Goal: Task Accomplishment & Management: Complete application form

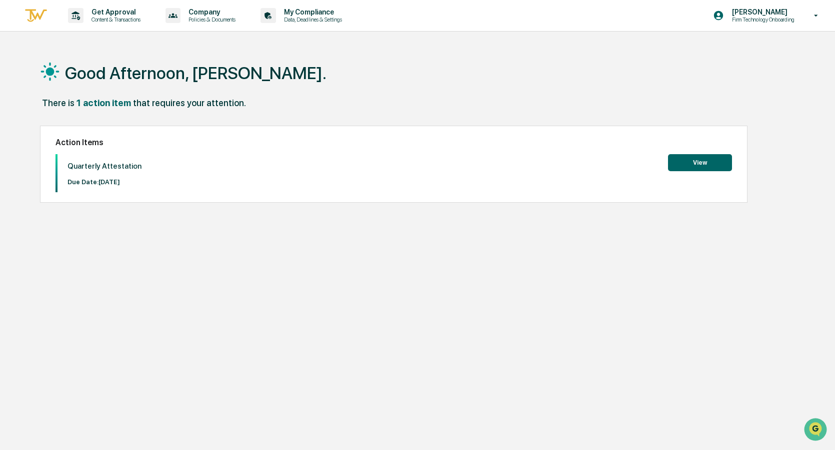
click at [700, 164] on button "View" at bounding box center [700, 162] width 64 height 17
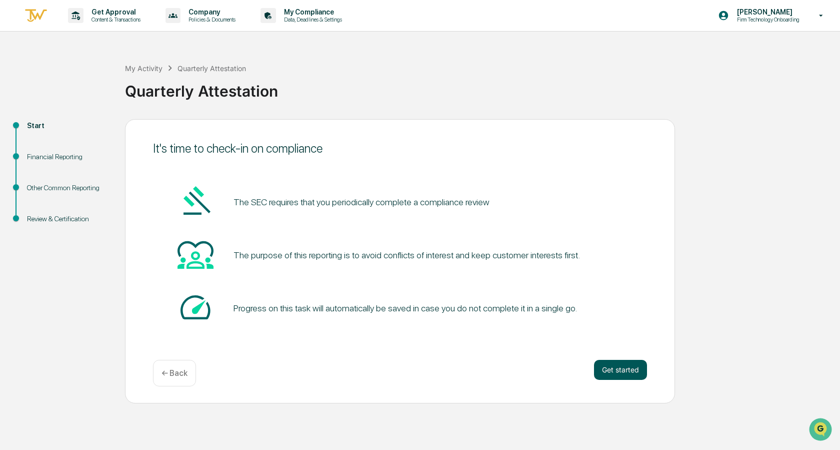
click at [626, 365] on button "Get started" at bounding box center [620, 370] width 53 height 20
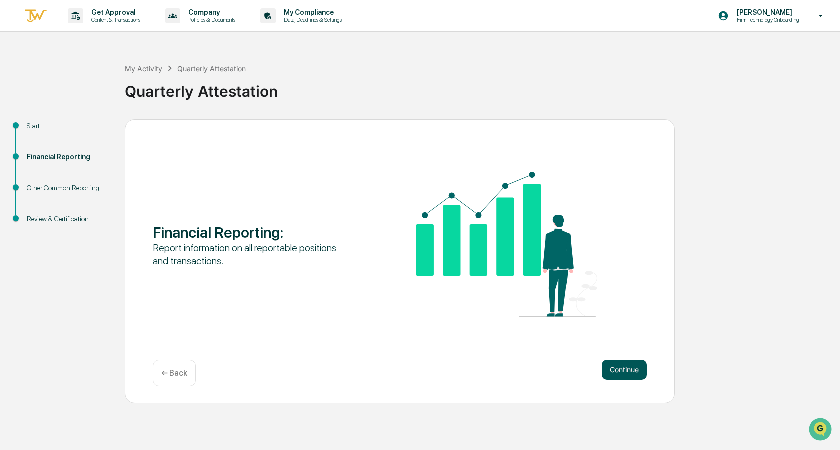
click at [627, 370] on button "Continue" at bounding box center [624, 370] width 45 height 20
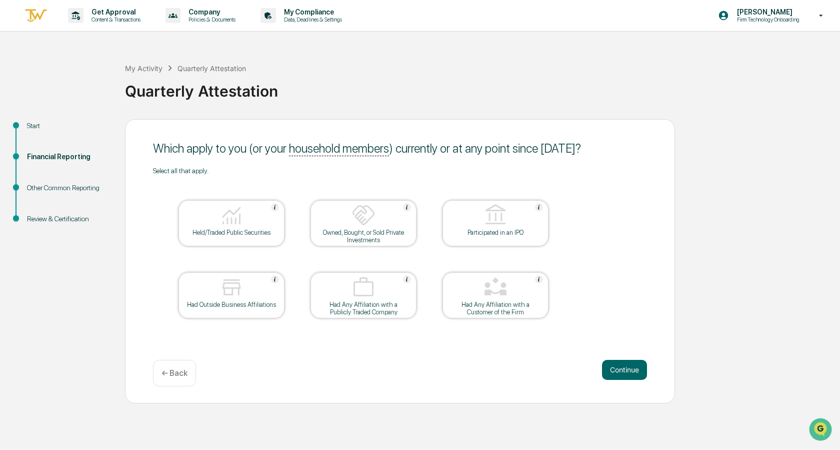
click at [212, 212] on div at bounding box center [232, 216] width 100 height 26
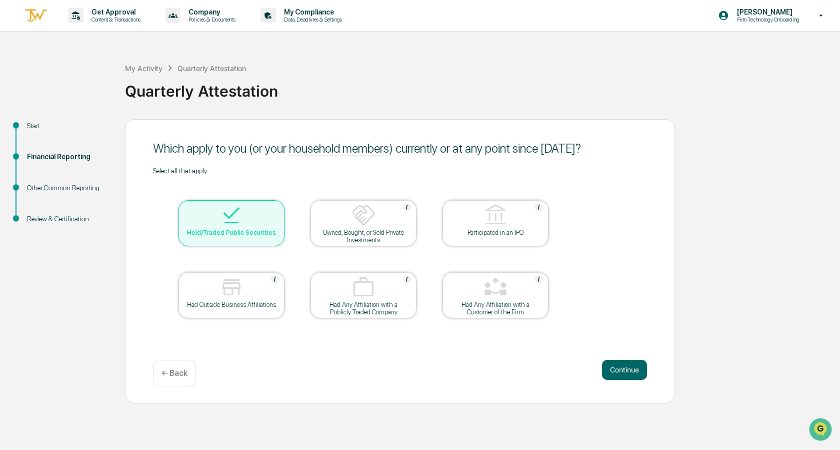
click at [262, 309] on div "Had Outside Business Affiliations" at bounding box center [232, 295] width 106 height 46
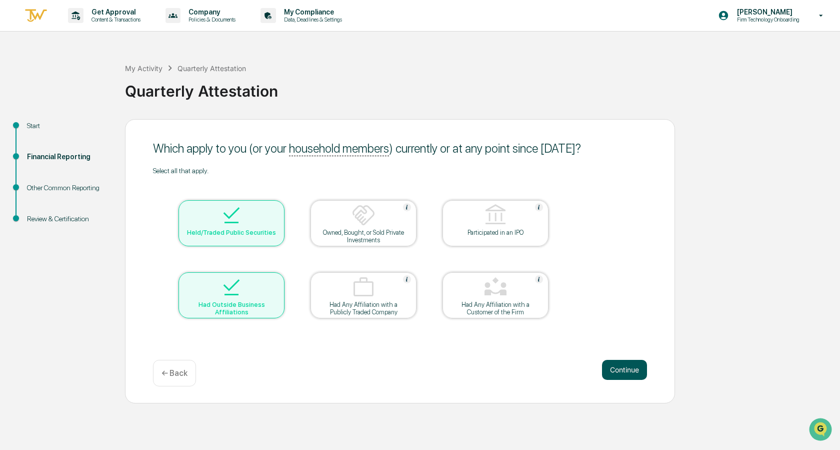
click at [626, 367] on button "Continue" at bounding box center [624, 370] width 45 height 20
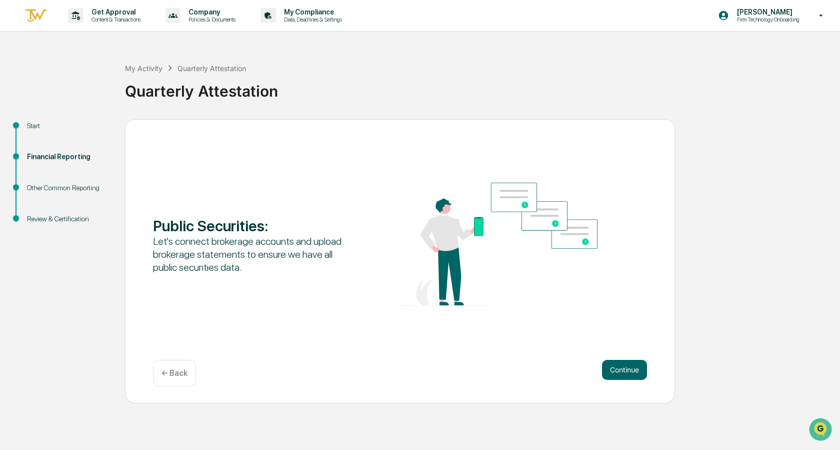
click at [626, 367] on button "Continue" at bounding box center [624, 370] width 45 height 20
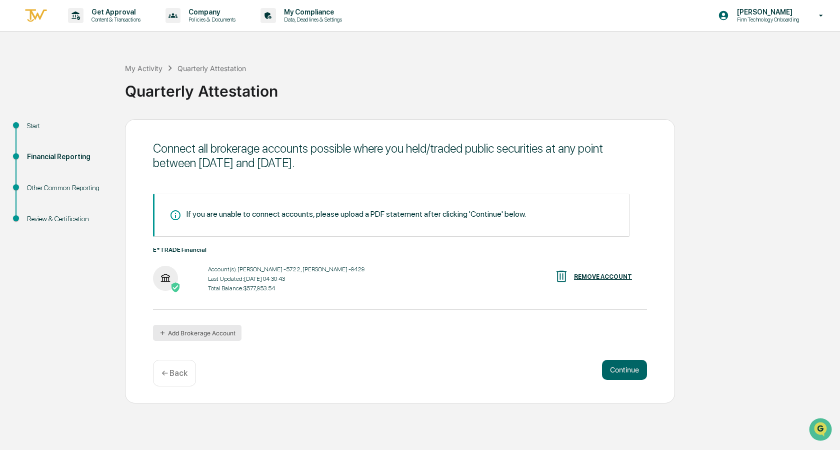
click at [216, 332] on button "Add Brokerage Account" at bounding box center [197, 333] width 89 height 16
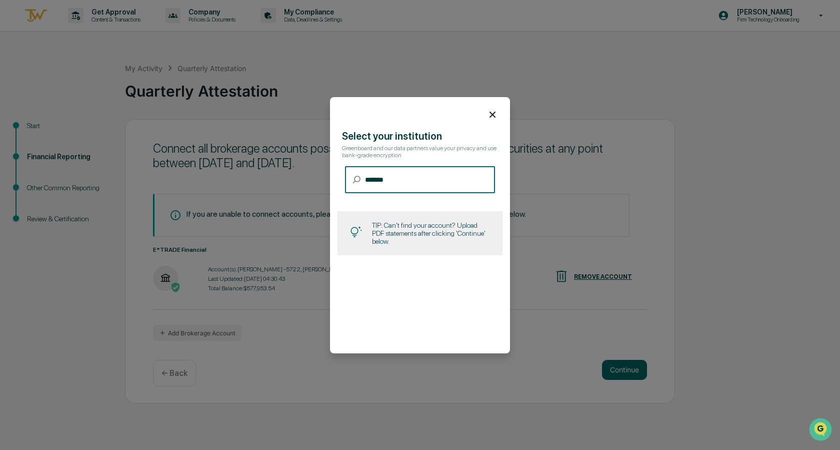
type input "*******"
click at [488, 113] on icon at bounding box center [492, 114] width 11 height 11
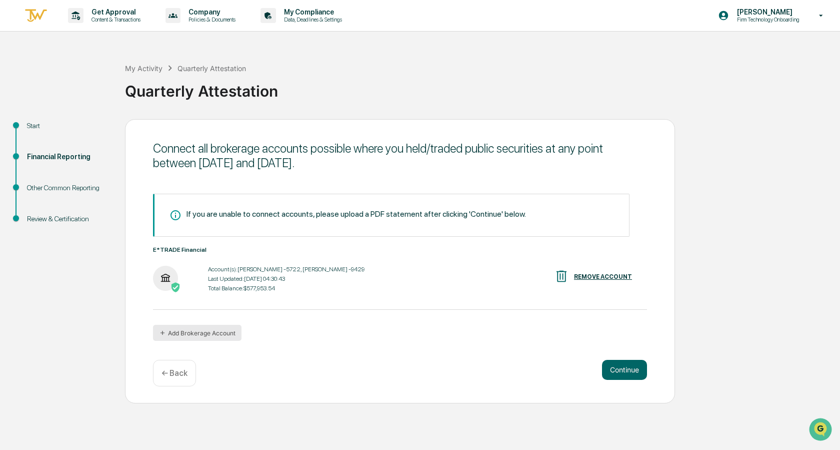
click at [203, 331] on button "Add Brokerage Account" at bounding box center [197, 333] width 89 height 16
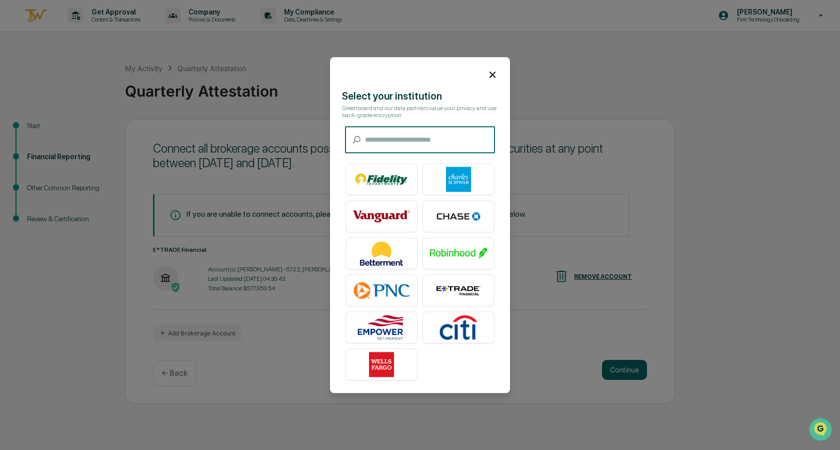
click at [390, 142] on input "text" at bounding box center [430, 140] width 130 height 27
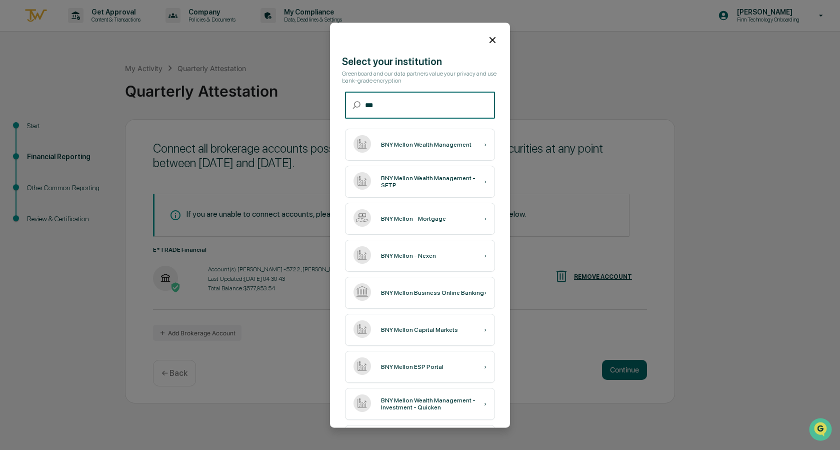
type input "***"
click at [490, 39] on icon at bounding box center [492, 40] width 11 height 11
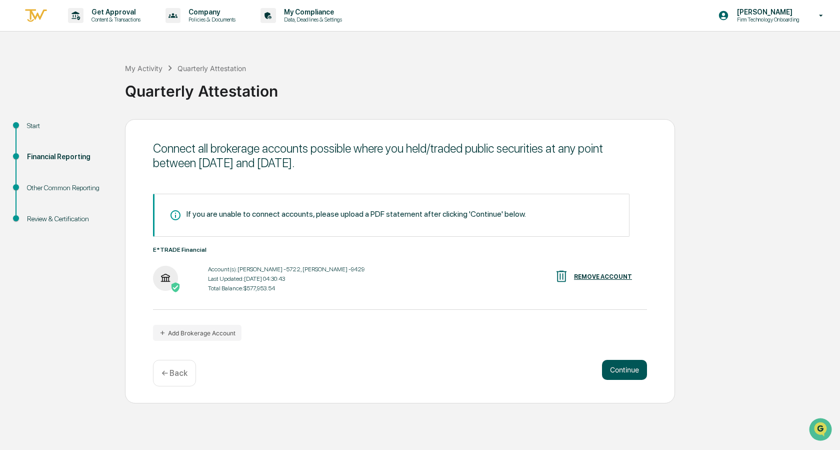
click at [629, 367] on button "Continue" at bounding box center [624, 370] width 45 height 20
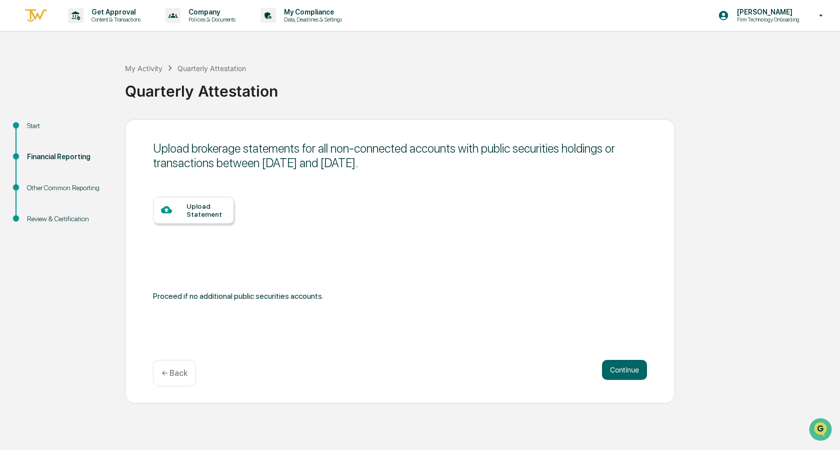
click at [204, 204] on div "Upload Statement" at bounding box center [207, 210] width 40 height 16
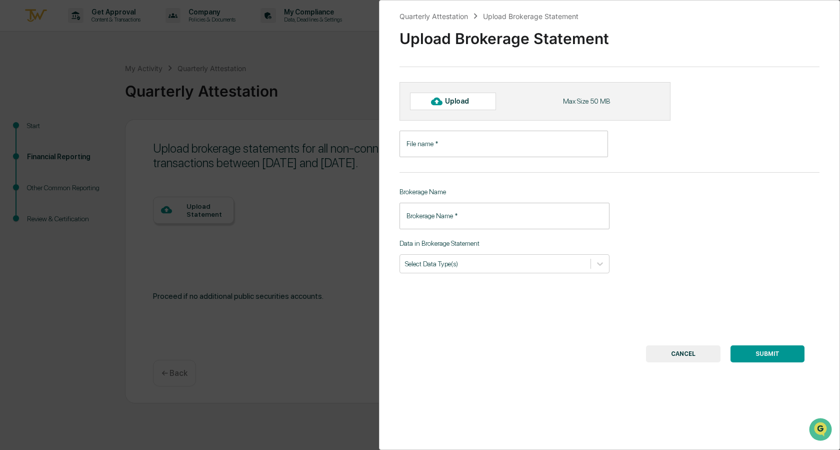
click at [512, 146] on input "File name   *" at bounding box center [504, 144] width 209 height 27
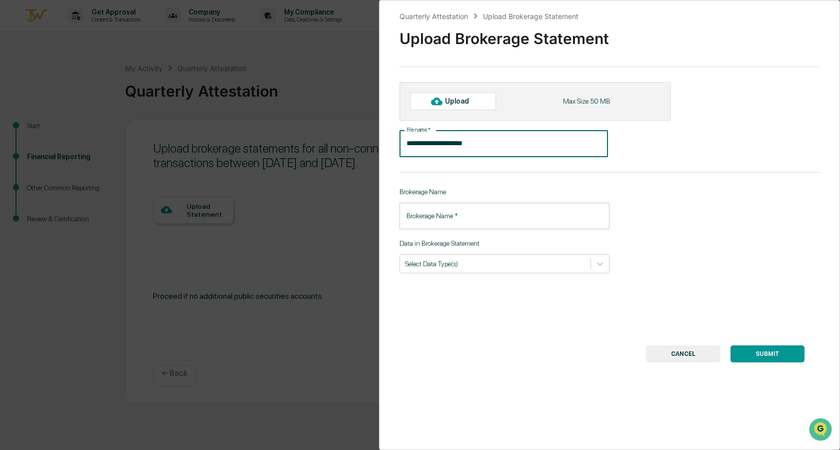
type input "**********"
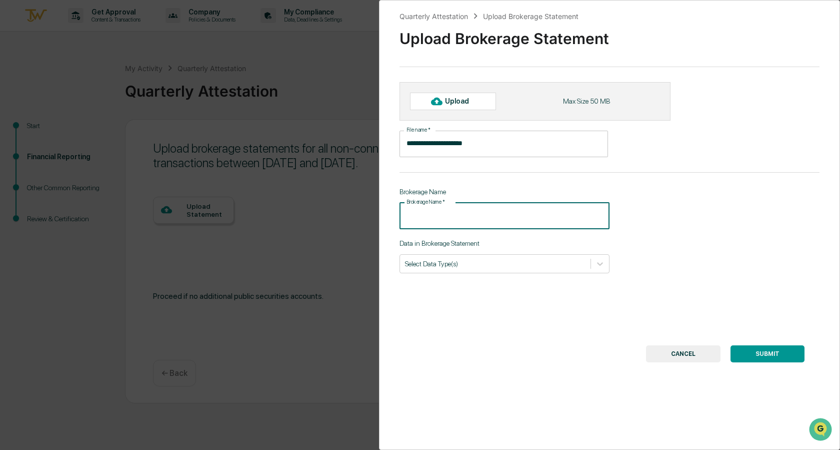
click at [531, 224] on input "Brokerage Name   *" at bounding box center [505, 216] width 210 height 27
type input "********"
click at [512, 265] on div at bounding box center [495, 264] width 181 height 10
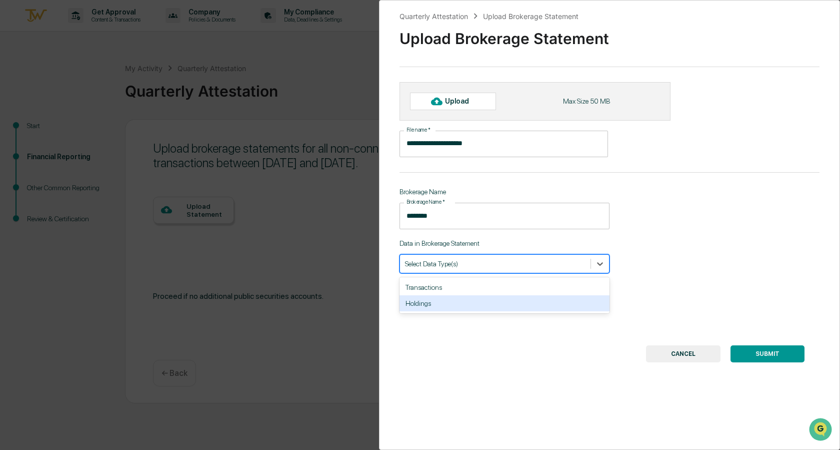
click at [428, 304] on div "Holdings" at bounding box center [505, 303] width 210 height 16
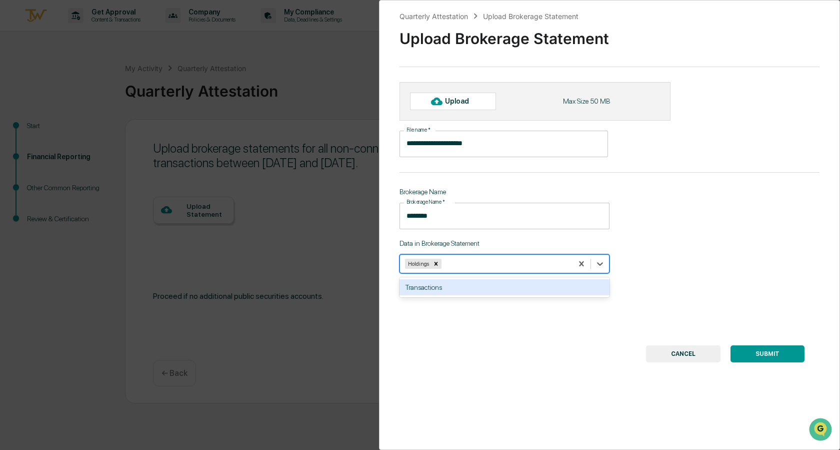
click at [441, 99] on icon at bounding box center [436, 101] width 11 height 11
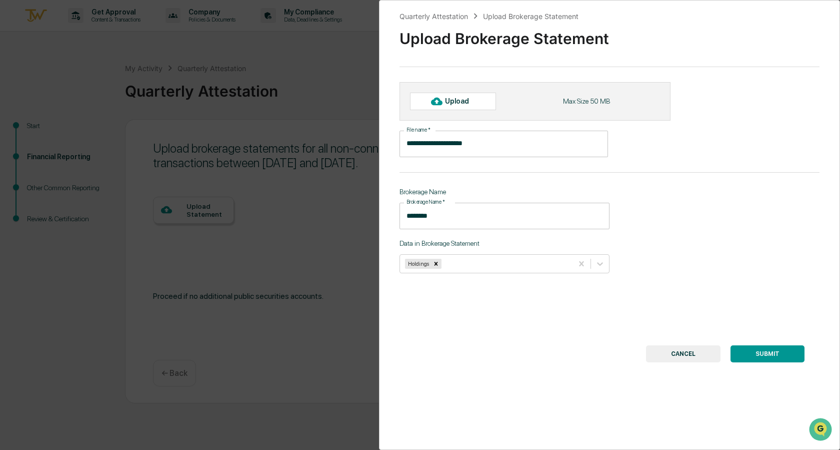
click at [437, 101] on icon at bounding box center [436, 101] width 11 height 11
type input "**********"
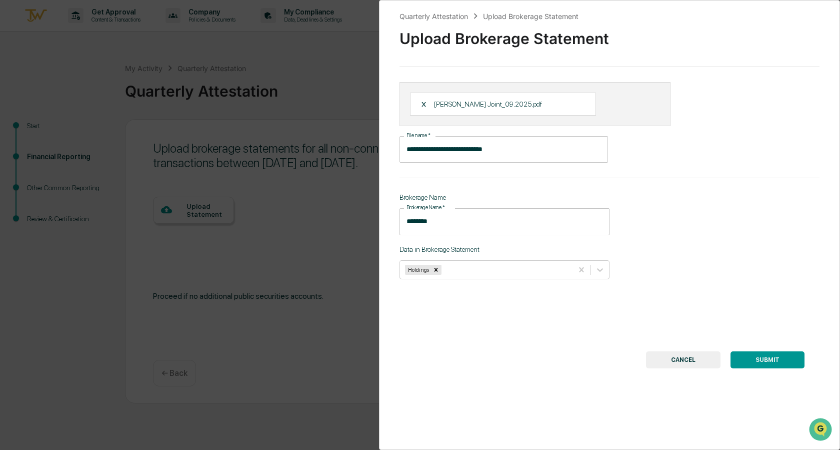
click at [760, 359] on button "SUBMIT" at bounding box center [768, 359] width 74 height 17
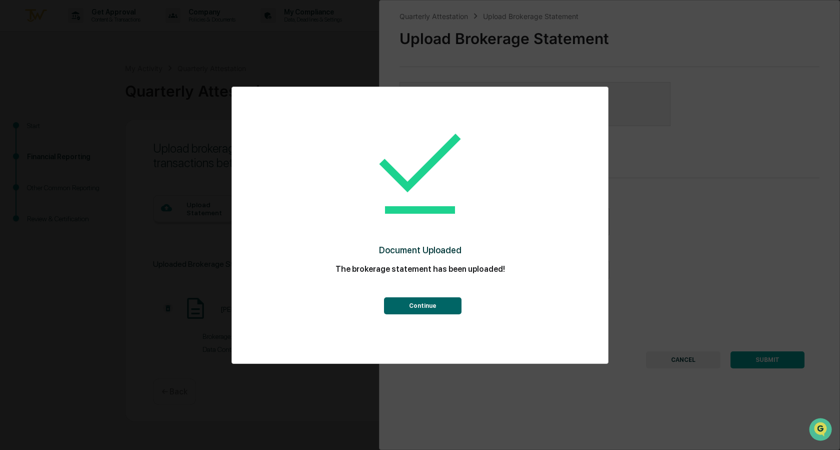
click at [427, 309] on button "Continue" at bounding box center [423, 305] width 78 height 17
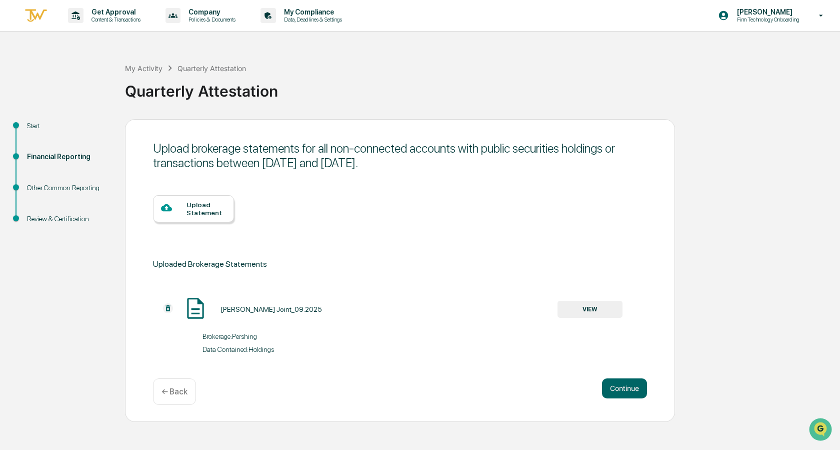
click at [194, 209] on div "Upload Statement" at bounding box center [207, 209] width 40 height 16
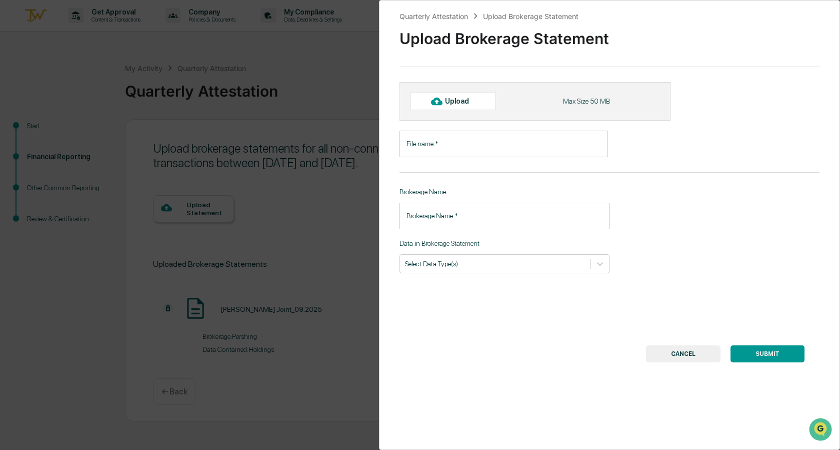
click at [679, 355] on button "CANCEL" at bounding box center [683, 353] width 75 height 17
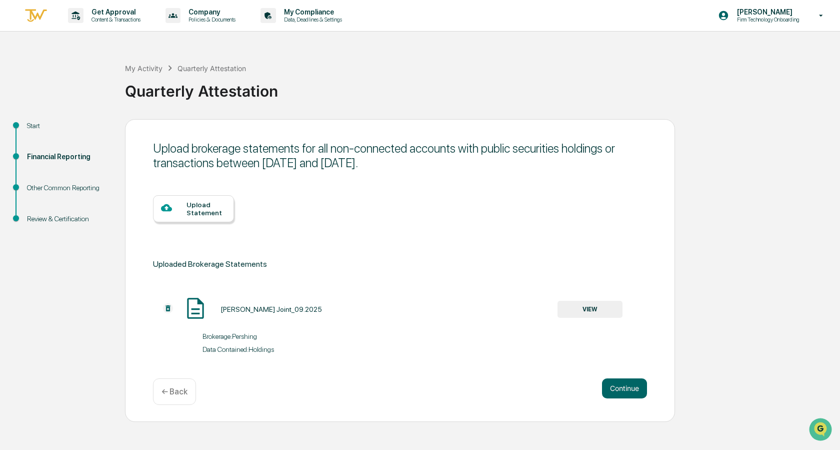
click at [195, 216] on div "Upload Statement" at bounding box center [207, 209] width 40 height 16
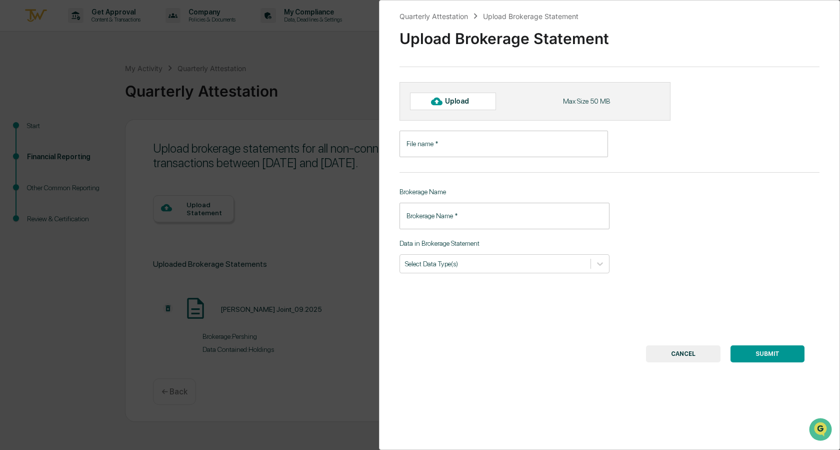
click at [456, 149] on input "File name   *" at bounding box center [504, 144] width 209 height 27
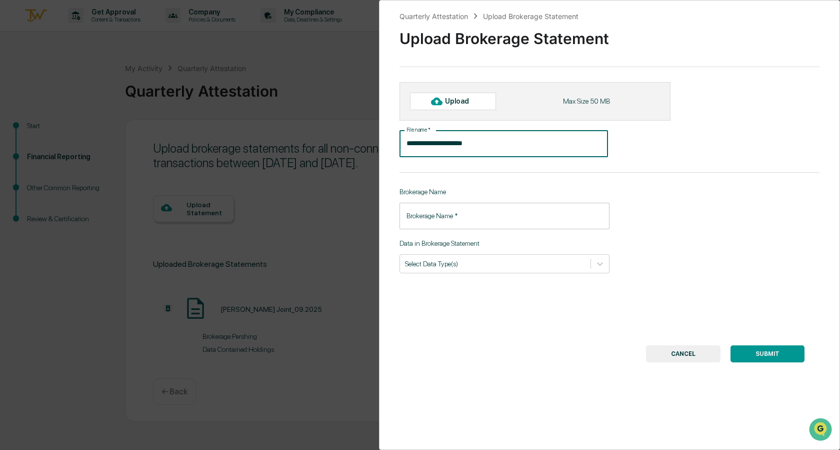
type input "**********"
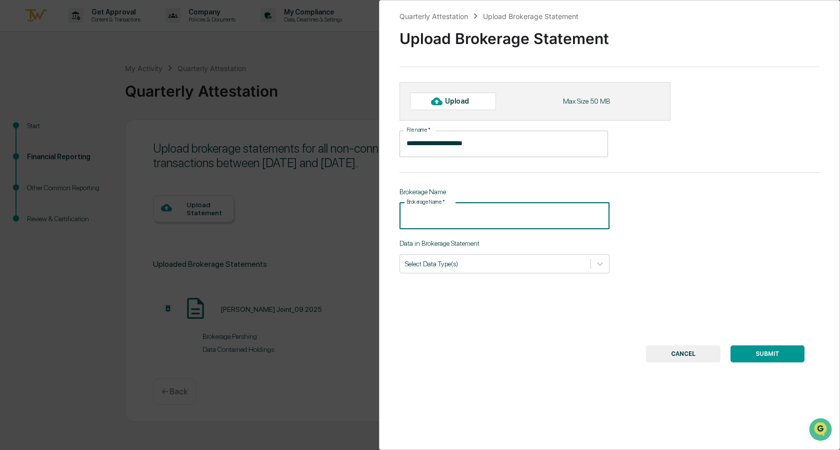
click at [532, 218] on input "Brokerage Name   *" at bounding box center [505, 216] width 210 height 27
type input "********"
click at [407, 145] on input "**********" at bounding box center [504, 144] width 209 height 27
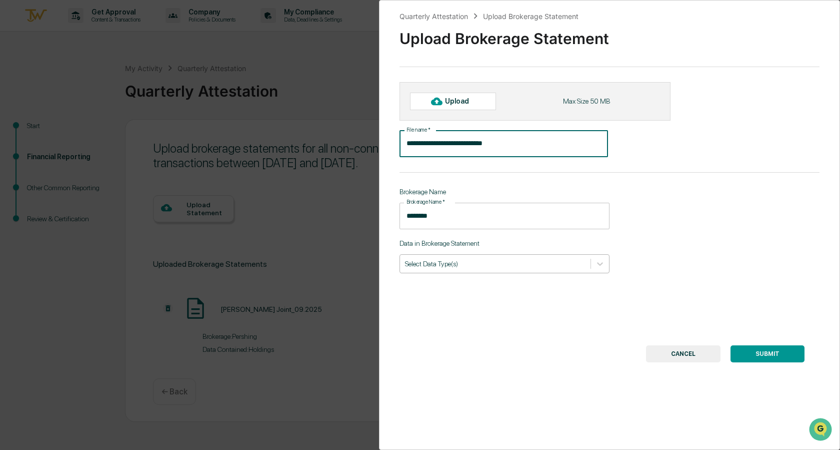
type input "**********"
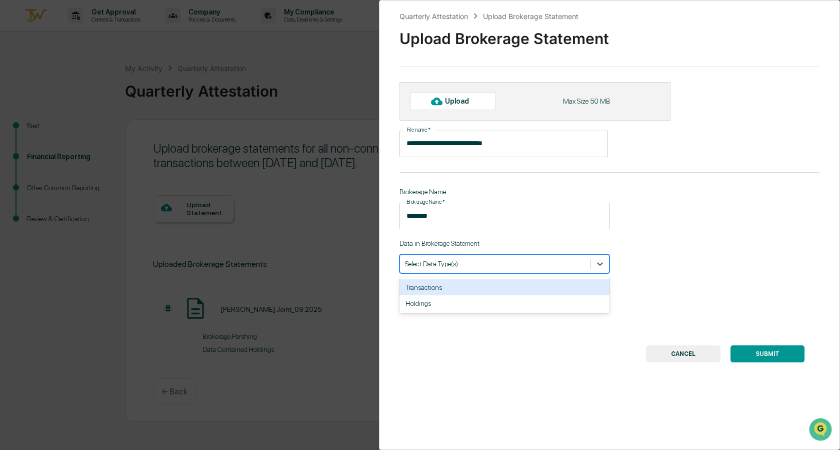
click at [468, 268] on div at bounding box center [495, 264] width 181 height 10
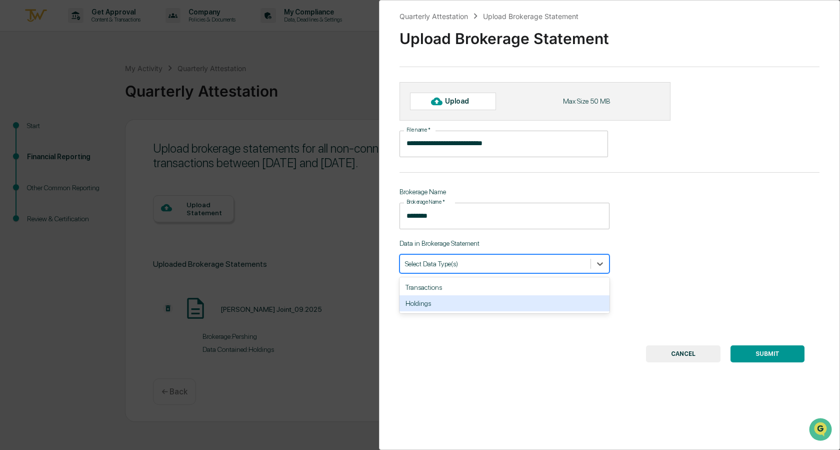
click at [436, 303] on div "Holdings" at bounding box center [505, 303] width 210 height 16
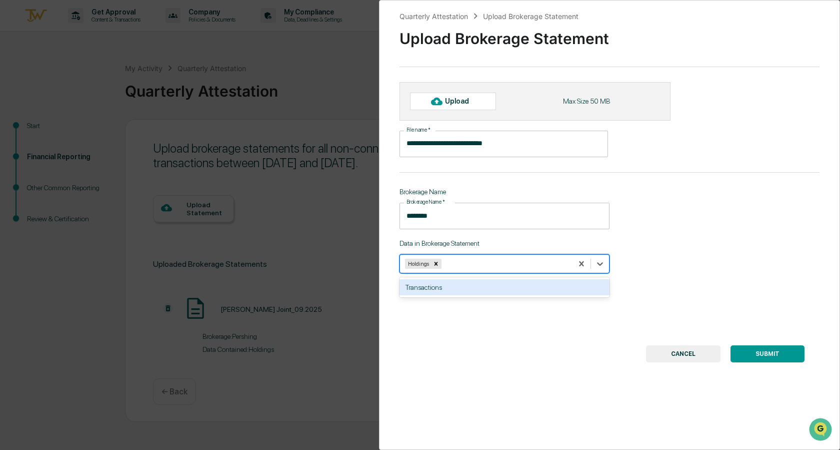
click at [450, 101] on div "Upload" at bounding box center [461, 101] width 33 height 8
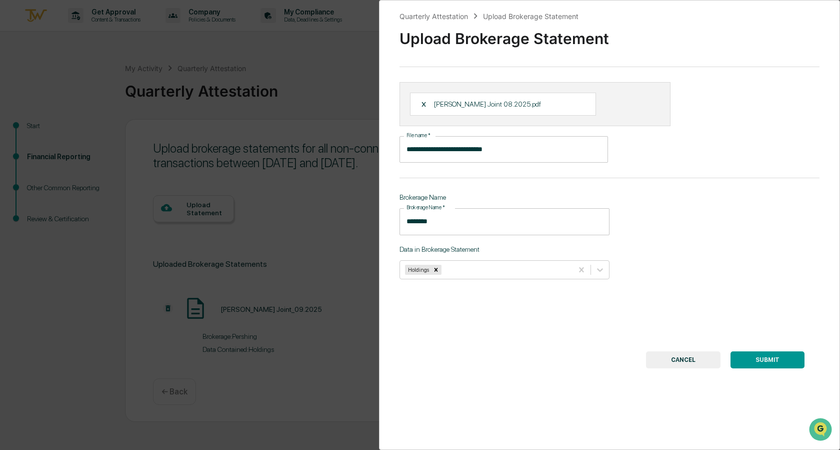
click at [764, 365] on button "SUBMIT" at bounding box center [768, 359] width 74 height 17
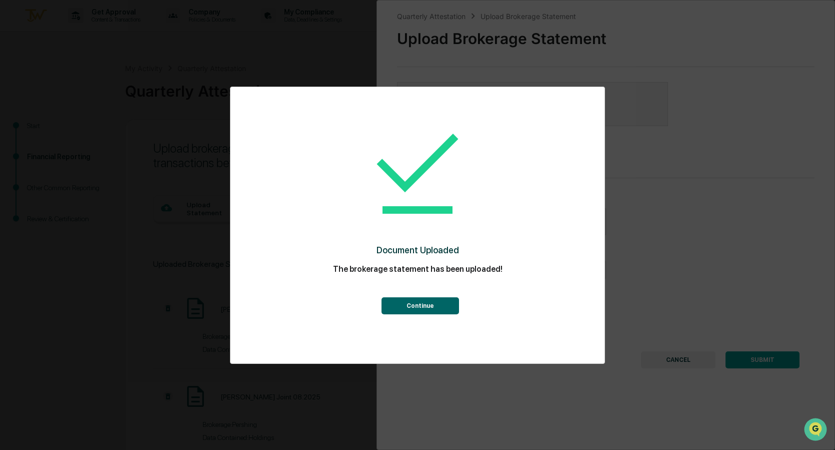
click at [423, 301] on button "Continue" at bounding box center [421, 305] width 78 height 17
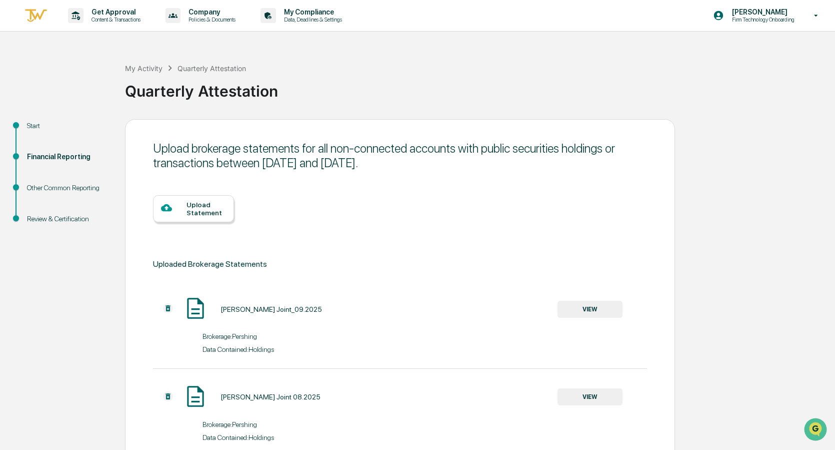
click at [190, 209] on div "Upload Statement" at bounding box center [207, 209] width 40 height 16
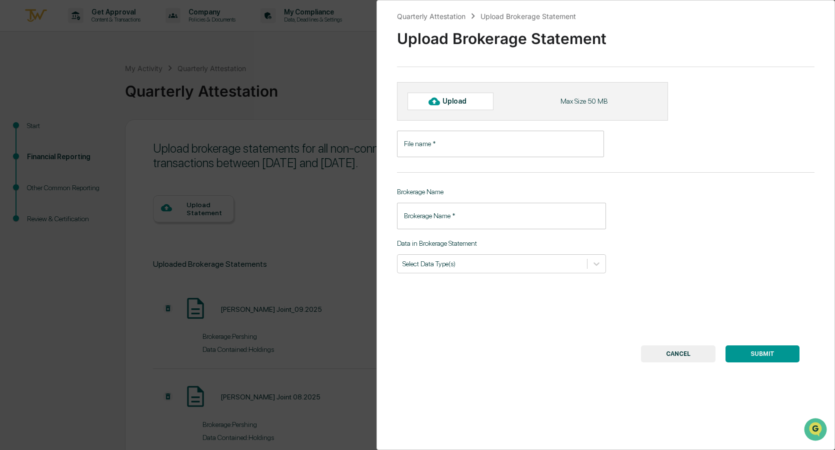
click at [456, 108] on div "Upload" at bounding box center [451, 101] width 86 height 17
type input "**********"
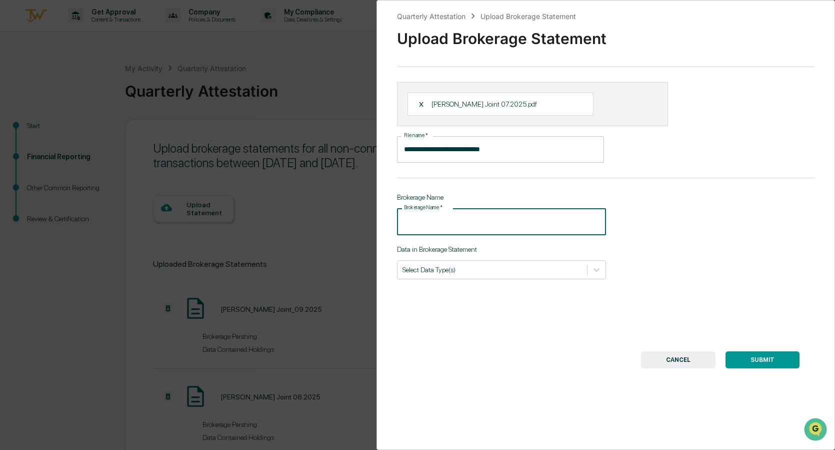
click at [500, 226] on input "Brokerage Name   *" at bounding box center [501, 221] width 209 height 27
type input "********"
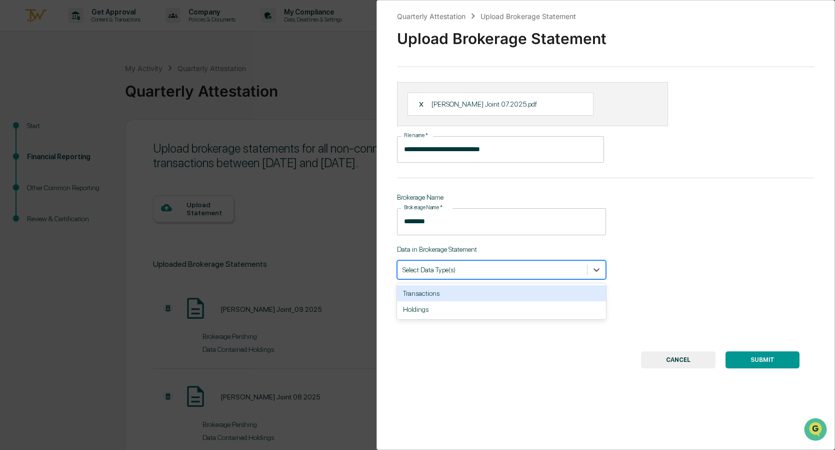
click at [582, 270] on div "Select Data Type(s)" at bounding box center [493, 270] width 190 height 14
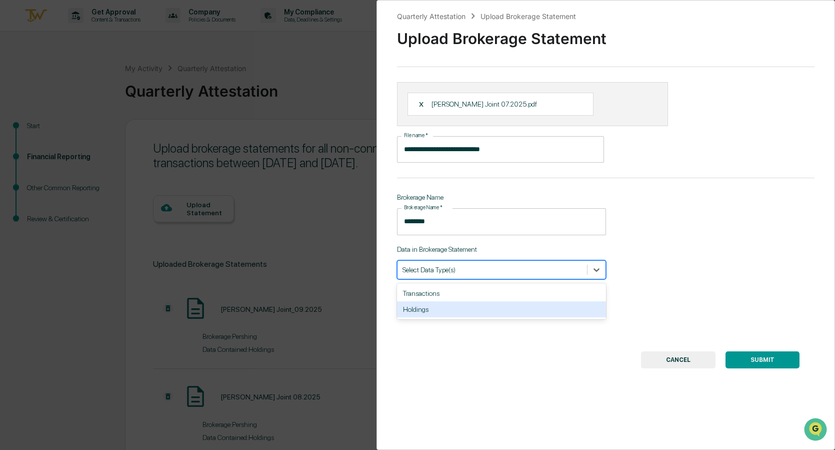
click at [445, 307] on div "Holdings" at bounding box center [501, 309] width 209 height 16
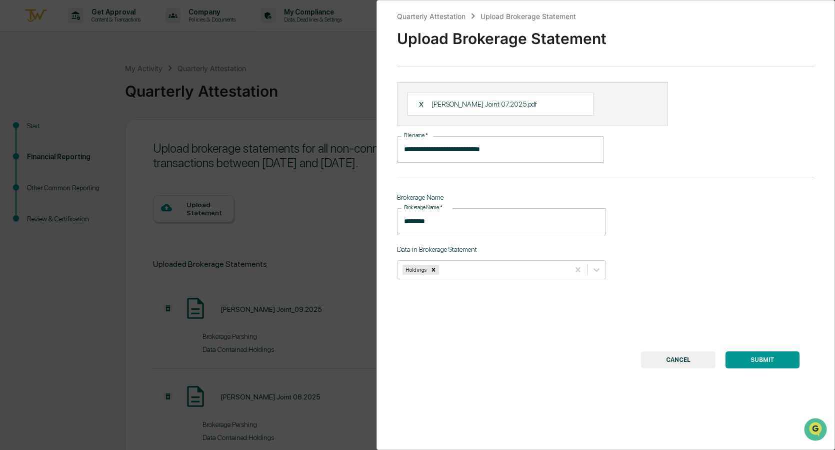
click at [739, 360] on button "SUBMIT" at bounding box center [763, 359] width 74 height 17
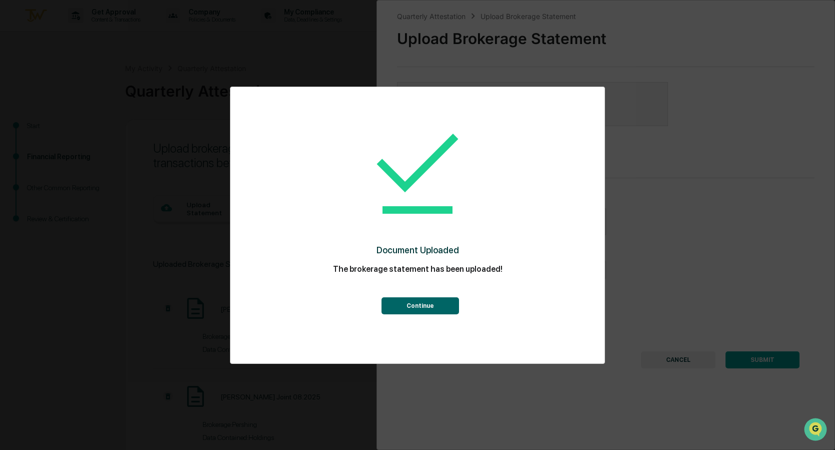
click at [432, 307] on button "Continue" at bounding box center [421, 305] width 78 height 17
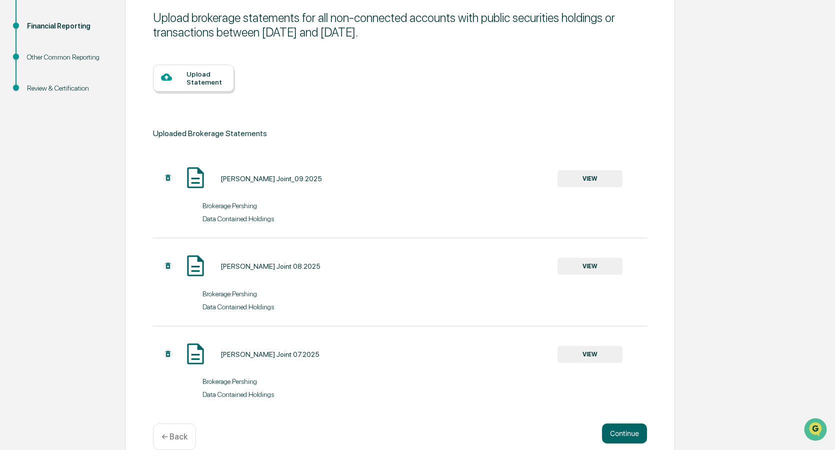
scroll to position [148, 0]
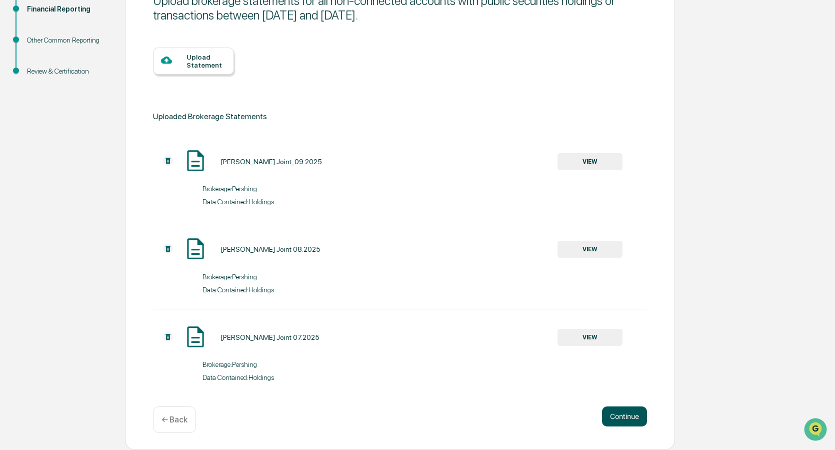
click at [626, 412] on button "Continue" at bounding box center [624, 416] width 45 height 20
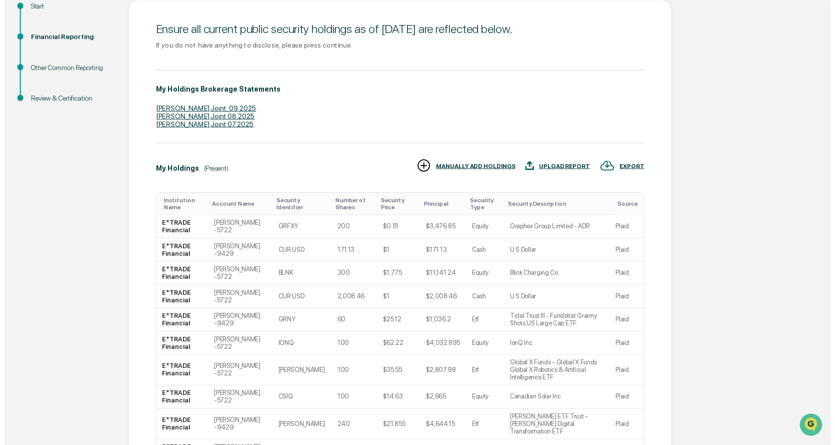
scroll to position [209, 0]
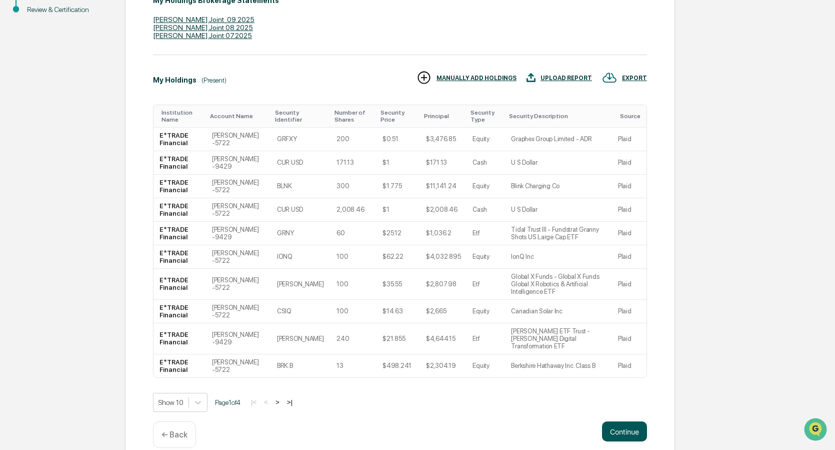
click at [613, 421] on button "Continue" at bounding box center [624, 431] width 45 height 20
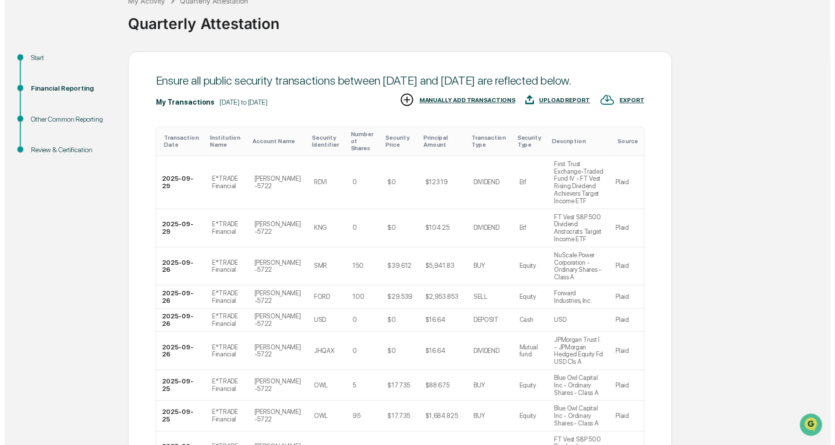
scroll to position [120, 0]
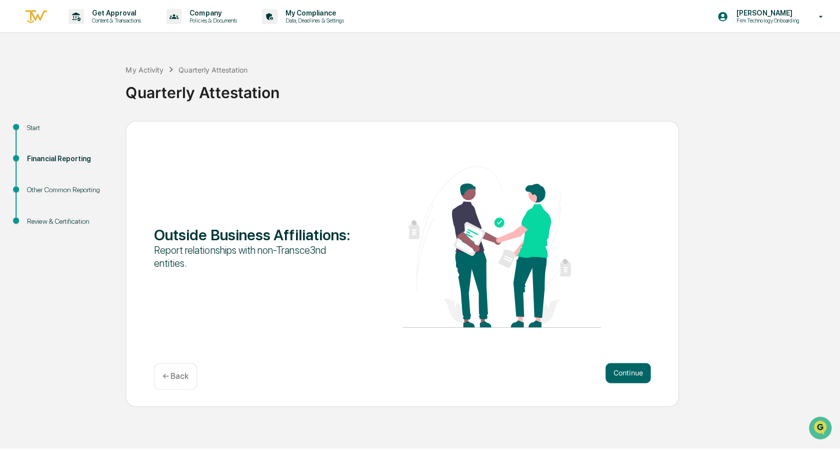
scroll to position [0, 0]
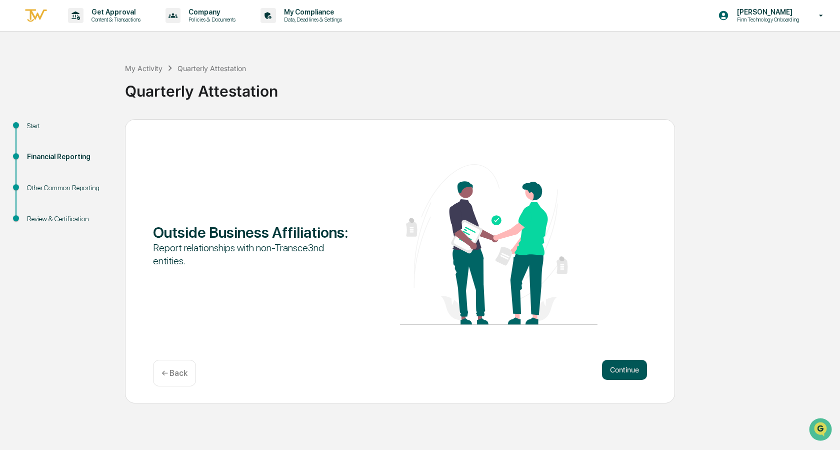
click at [631, 373] on button "Continue" at bounding box center [624, 370] width 45 height 20
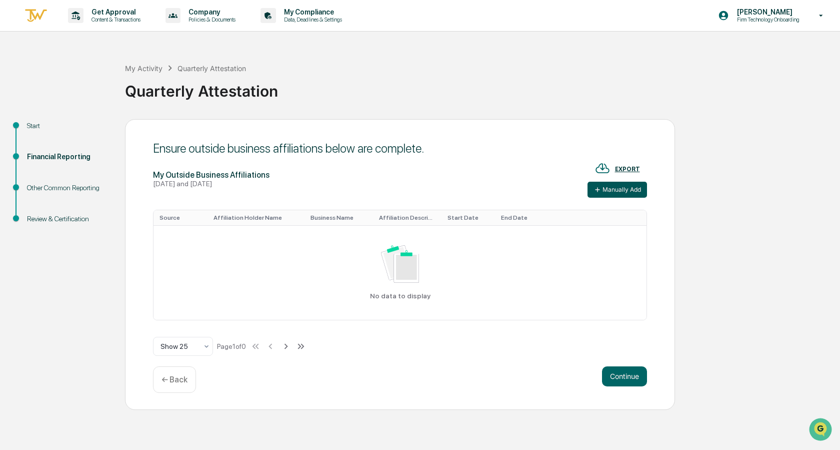
click at [620, 192] on button "Manually Add" at bounding box center [618, 190] width 60 height 16
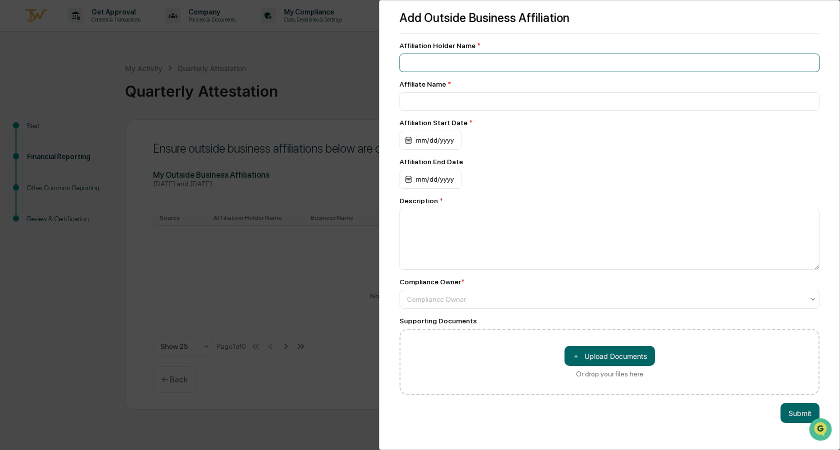
click at [477, 59] on input at bounding box center [610, 63] width 420 height 19
type input "*"
type input "**********"
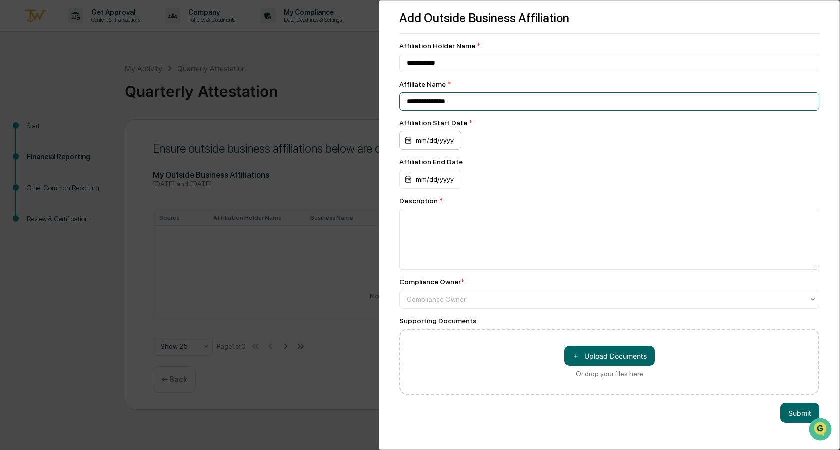
type input "**********"
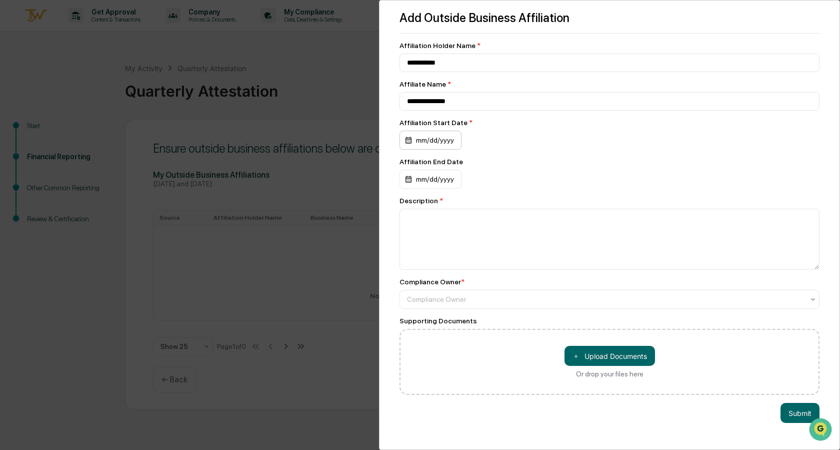
click at [443, 141] on div "mm/dd/yyyy" at bounding box center [431, 140] width 62 height 19
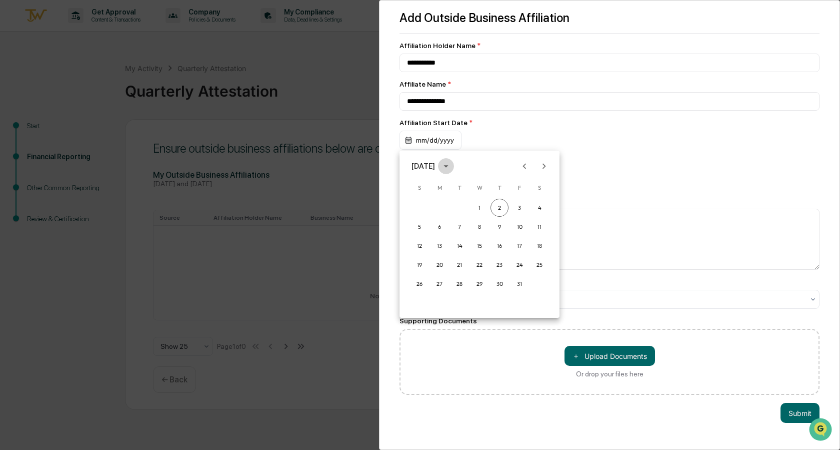
click at [452, 164] on icon "calendar view is open, switch to year view" at bounding box center [446, 166] width 11 height 11
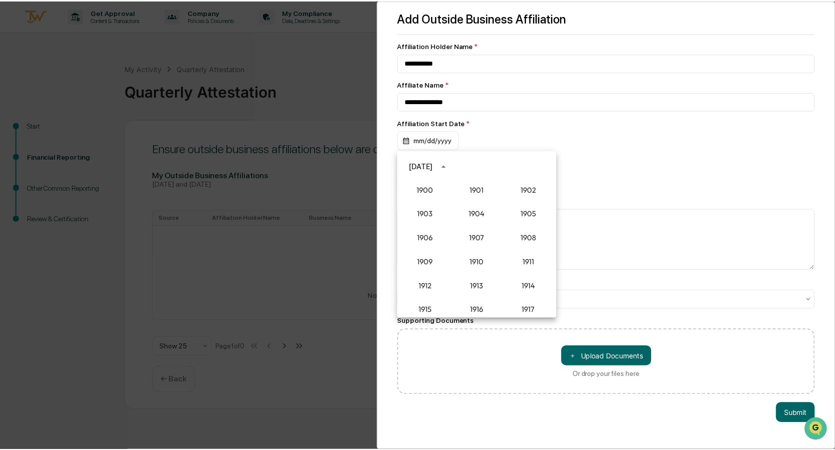
scroll to position [926, 0]
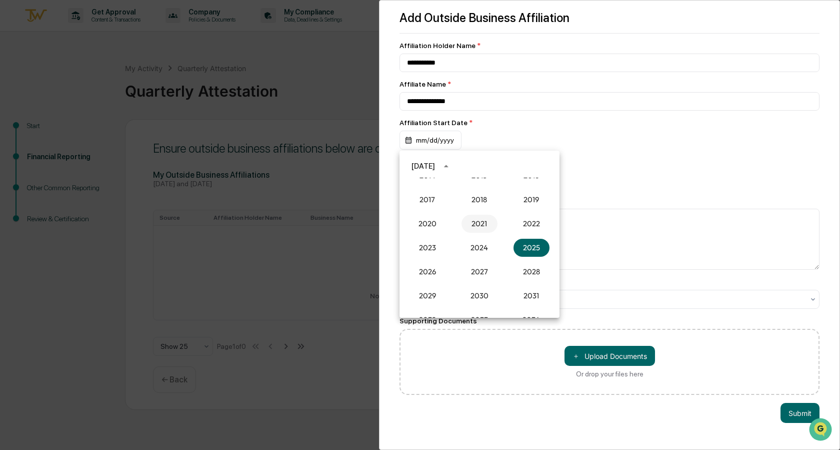
click at [475, 220] on button "2021" at bounding box center [480, 224] width 36 height 18
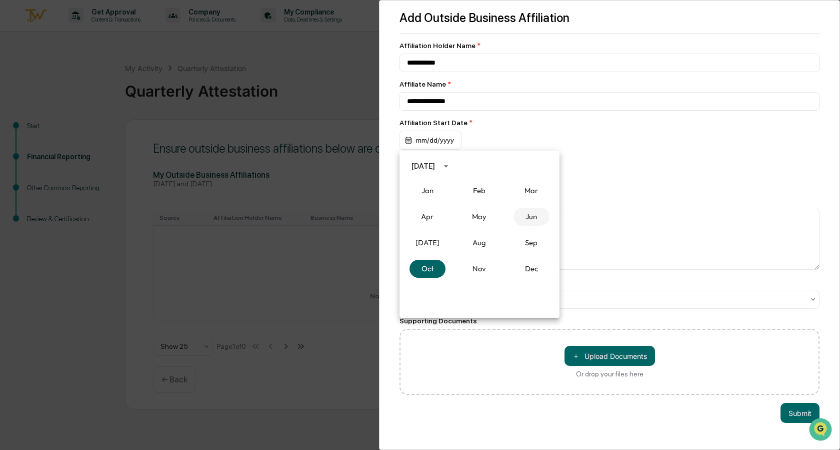
click at [533, 218] on button "Jun" at bounding box center [532, 217] width 36 height 18
click at [479, 207] on button "2" at bounding box center [480, 208] width 18 height 18
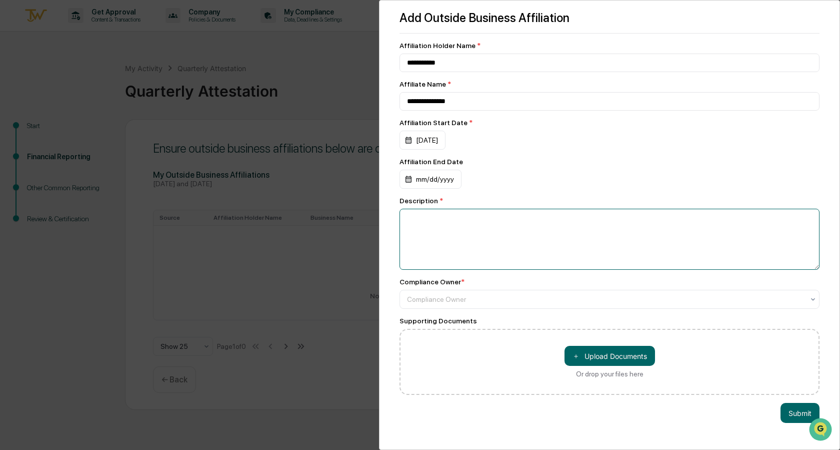
drag, startPoint x: 452, startPoint y: 227, endPoint x: 452, endPoint y: 220, distance: 7.0
click at [452, 226] on textarea at bounding box center [610, 239] width 420 height 61
type textarea "**********"
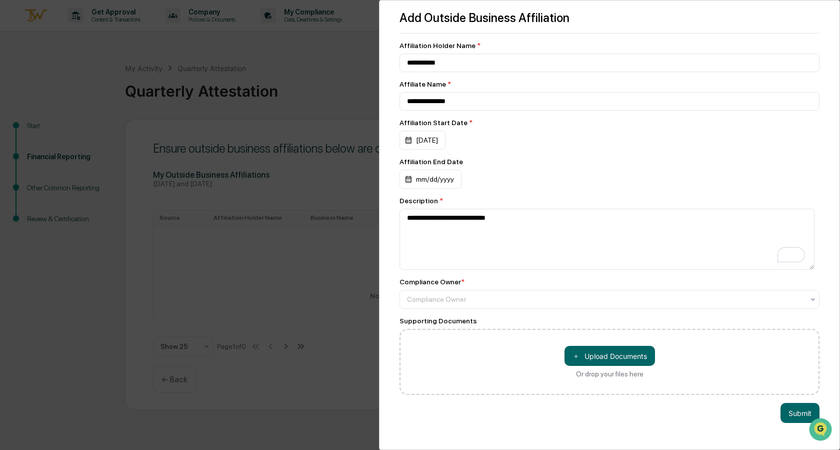
click at [657, 187] on div "mm/dd/yyyy" at bounding box center [610, 179] width 420 height 19
click at [436, 299] on div at bounding box center [605, 299] width 397 height 10
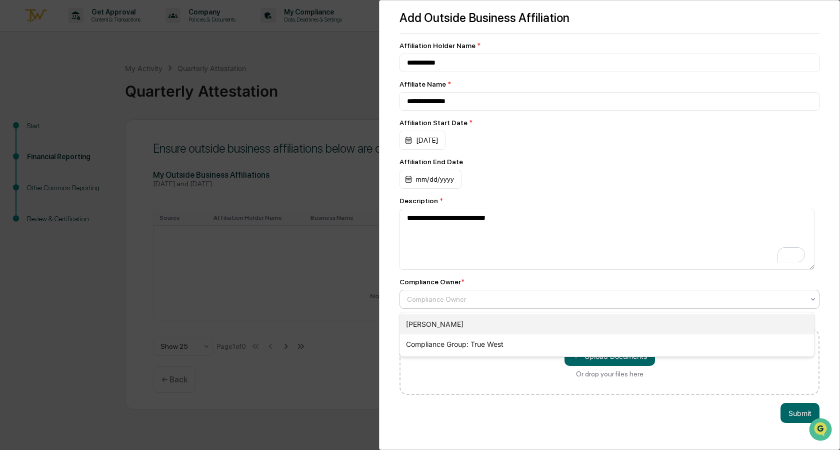
click at [436, 320] on div "[PERSON_NAME]" at bounding box center [607, 324] width 414 height 20
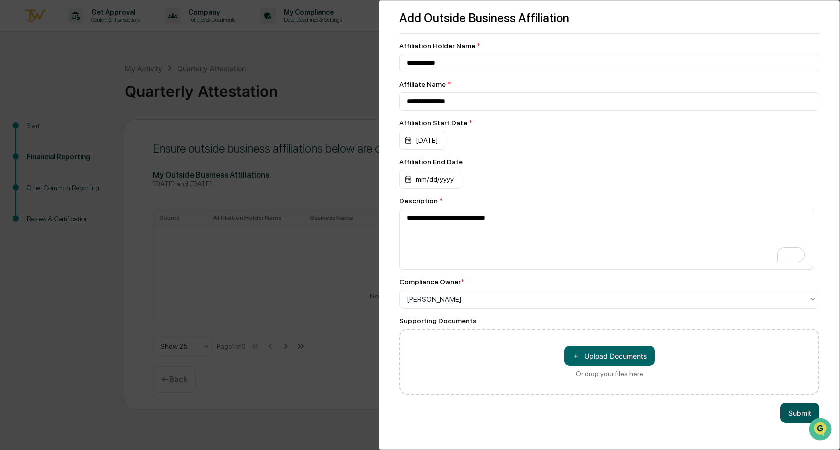
click at [791, 414] on button "Submit" at bounding box center [800, 413] width 39 height 20
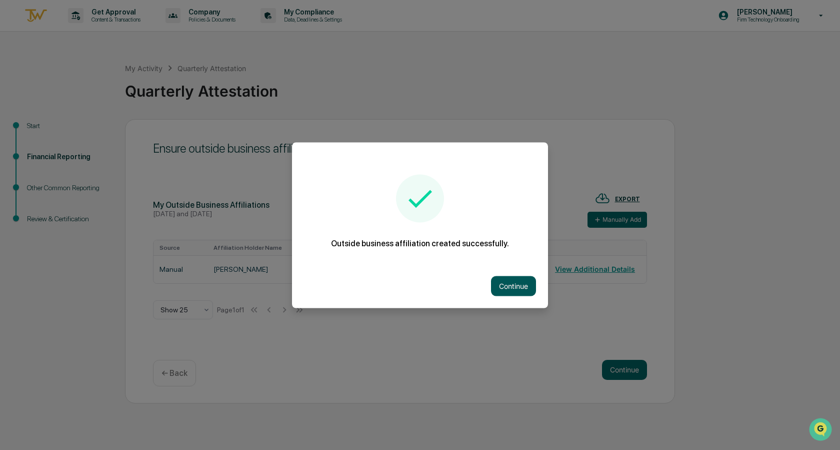
click at [498, 285] on button "Continue" at bounding box center [513, 286] width 45 height 20
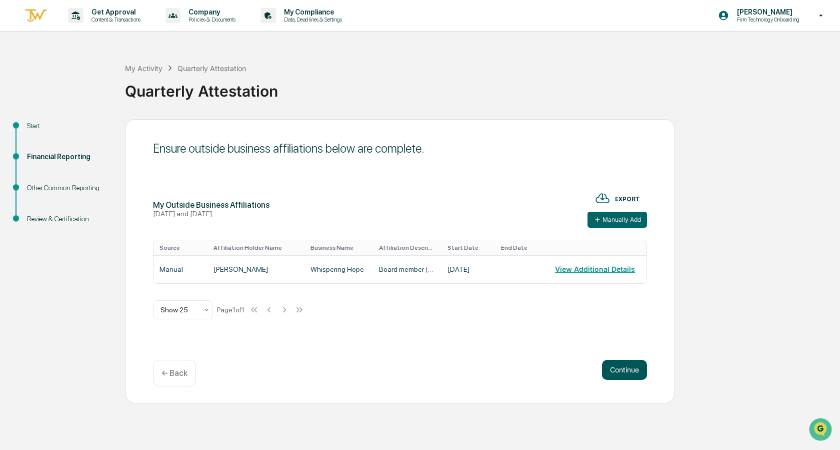
click at [626, 370] on button "Continue" at bounding box center [624, 370] width 45 height 20
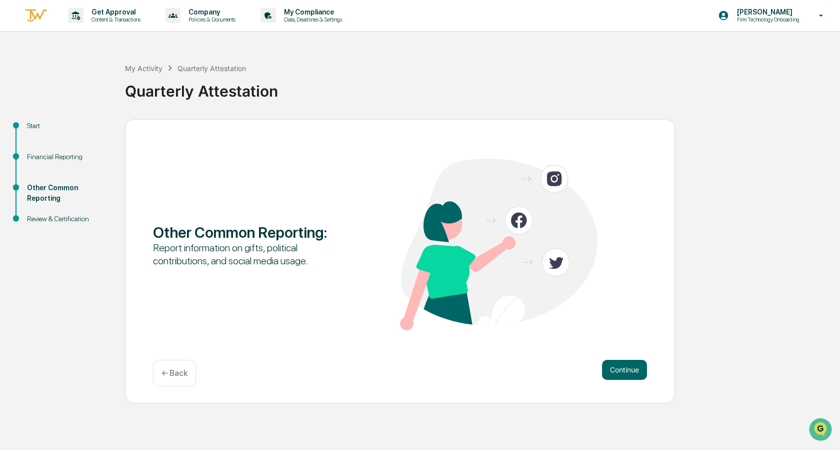
click at [626, 370] on button "Continue" at bounding box center [624, 370] width 45 height 20
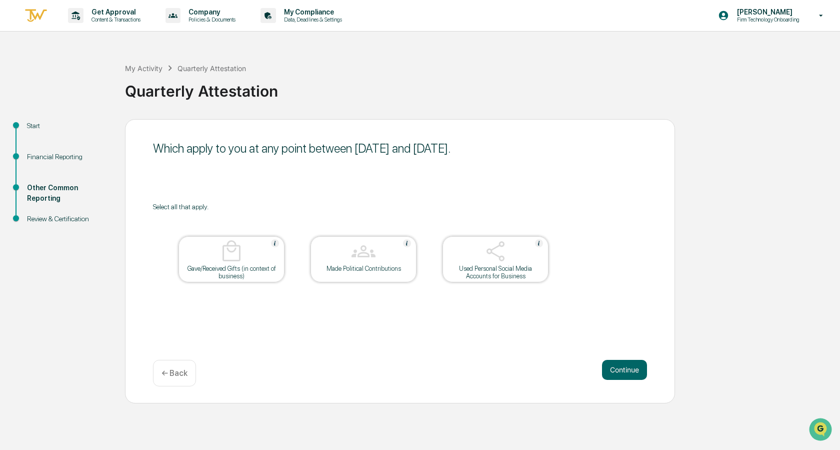
click at [500, 266] on div "Used Personal Social Media Accounts for Business" at bounding box center [496, 272] width 90 height 15
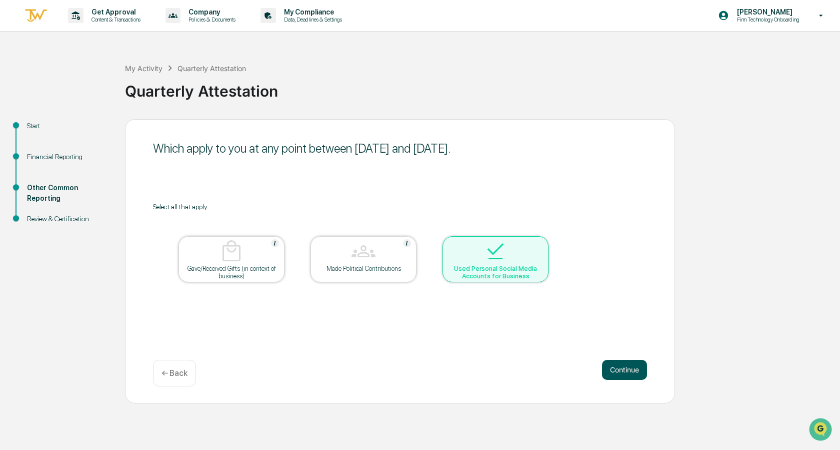
click at [623, 372] on button "Continue" at bounding box center [624, 370] width 45 height 20
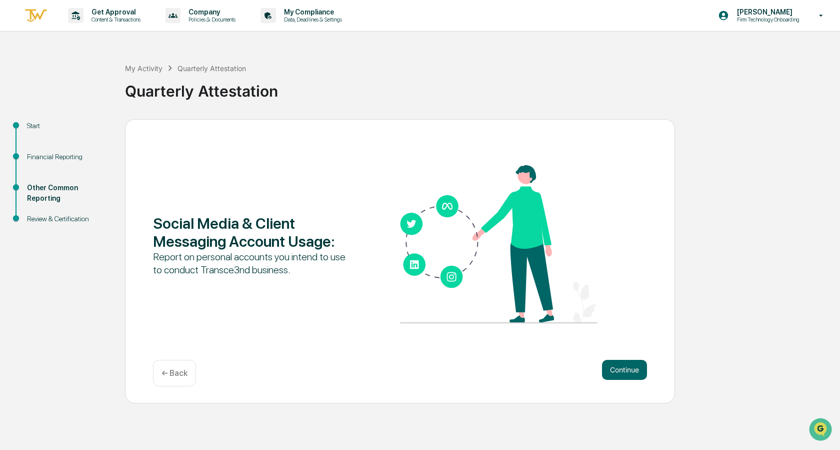
click at [623, 372] on button "Continue" at bounding box center [624, 370] width 45 height 20
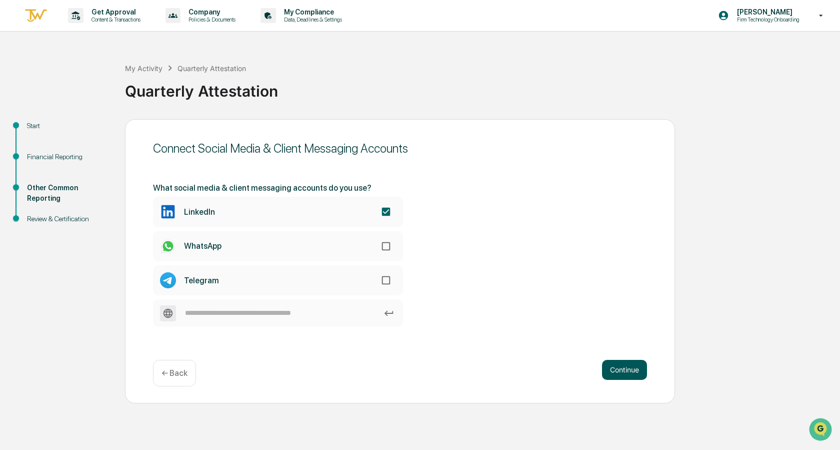
click at [613, 370] on button "Continue" at bounding box center [624, 370] width 45 height 20
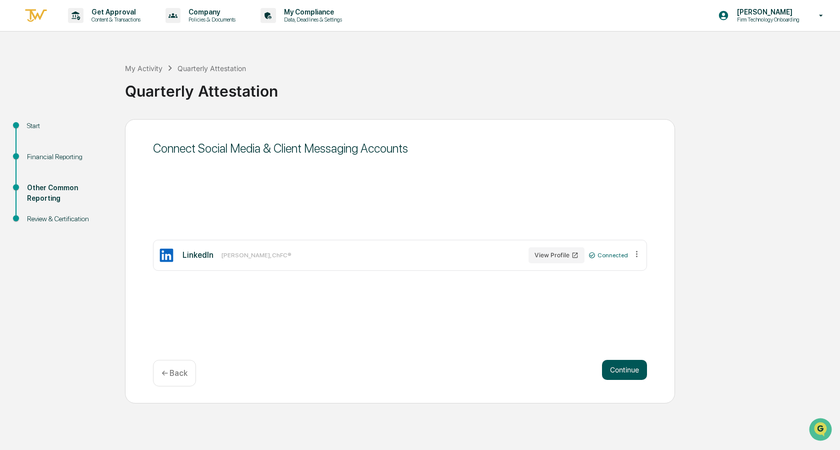
click at [635, 372] on button "Continue" at bounding box center [624, 370] width 45 height 20
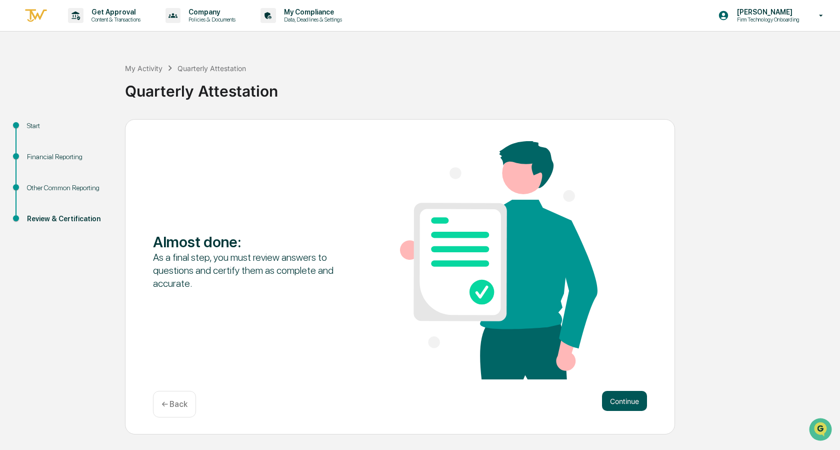
click at [635, 400] on button "Continue" at bounding box center [624, 401] width 45 height 20
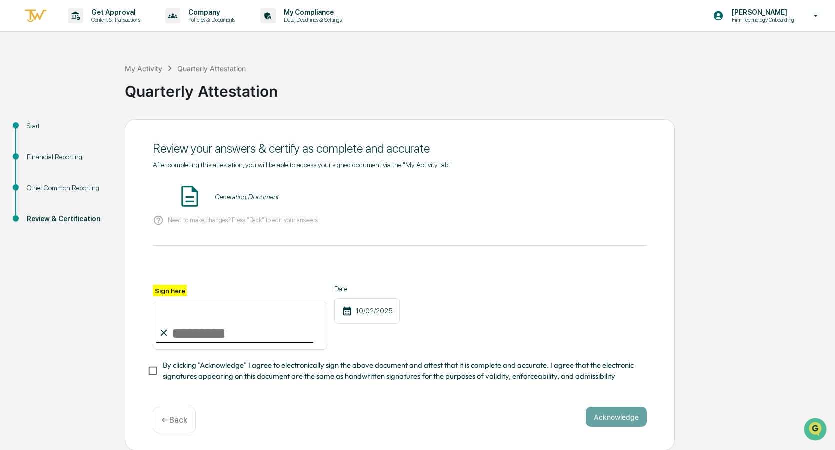
click at [183, 336] on input "Sign here" at bounding box center [240, 326] width 175 height 48
type input "**********"
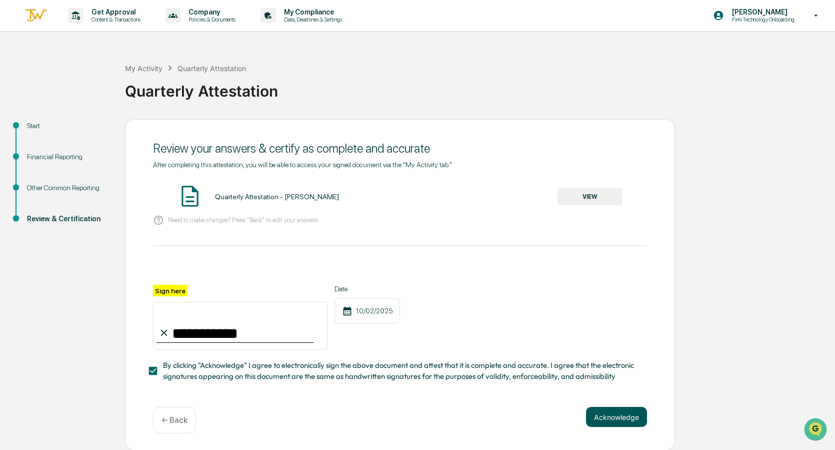
click at [616, 419] on button "Acknowledge" at bounding box center [616, 417] width 61 height 20
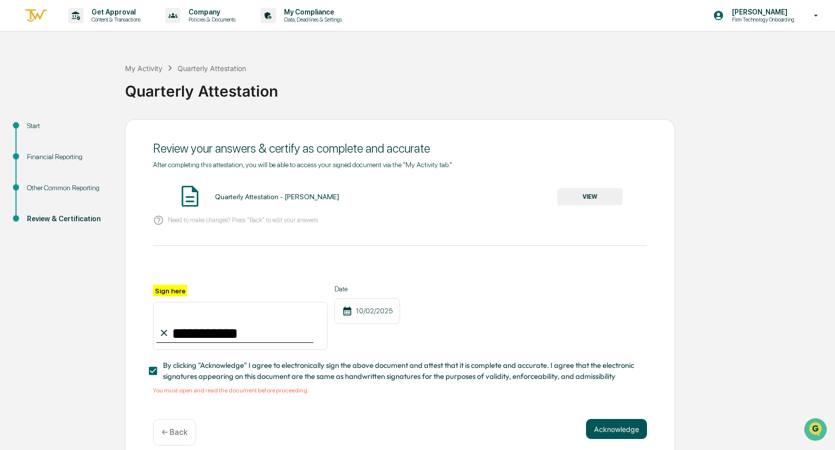
click at [611, 431] on button "Acknowledge" at bounding box center [616, 429] width 61 height 20
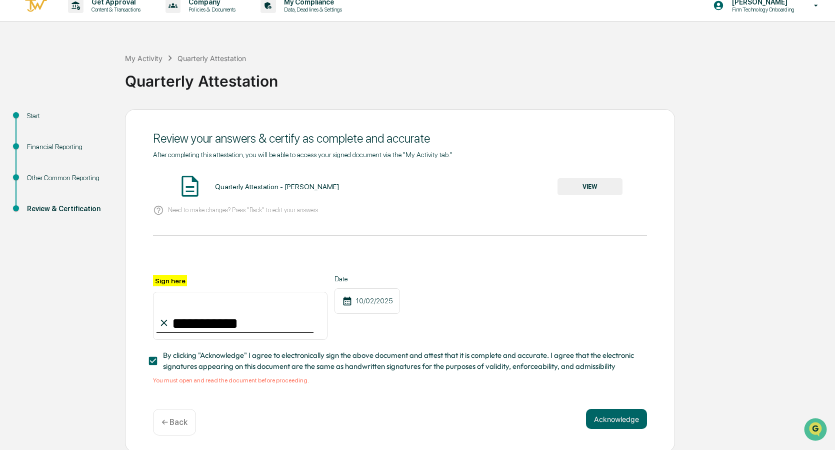
scroll to position [16, 0]
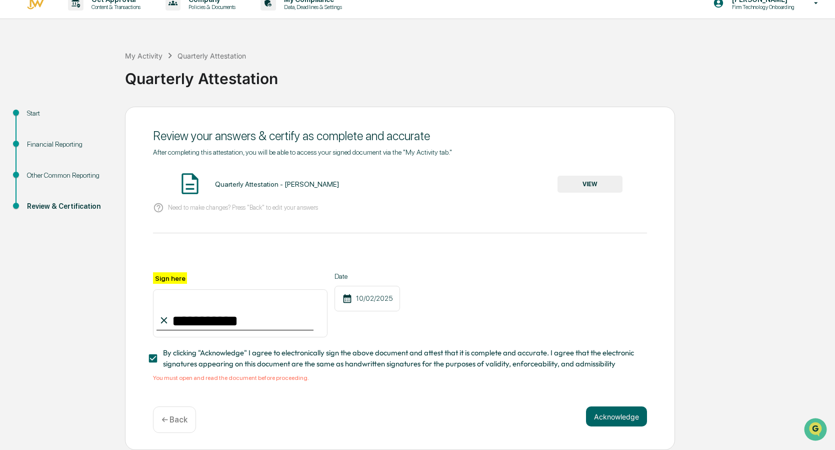
click at [590, 182] on button "VIEW" at bounding box center [590, 184] width 65 height 17
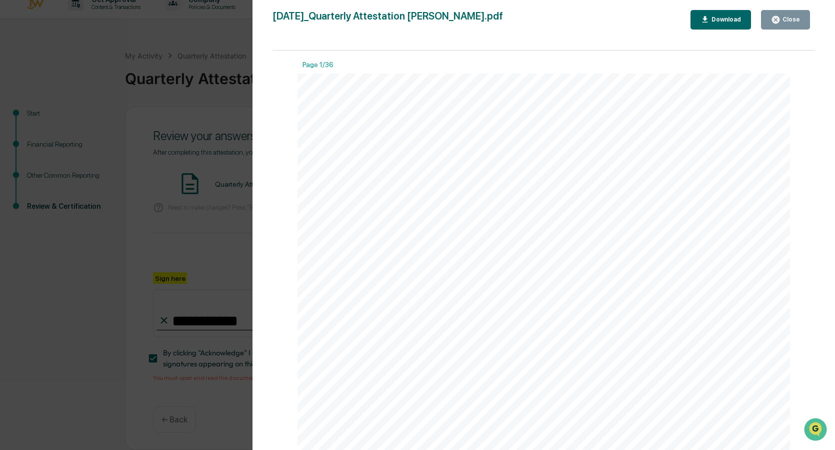
click at [730, 18] on div "Download" at bounding box center [726, 19] width 32 height 7
